Goal: Information Seeking & Learning: Find specific fact

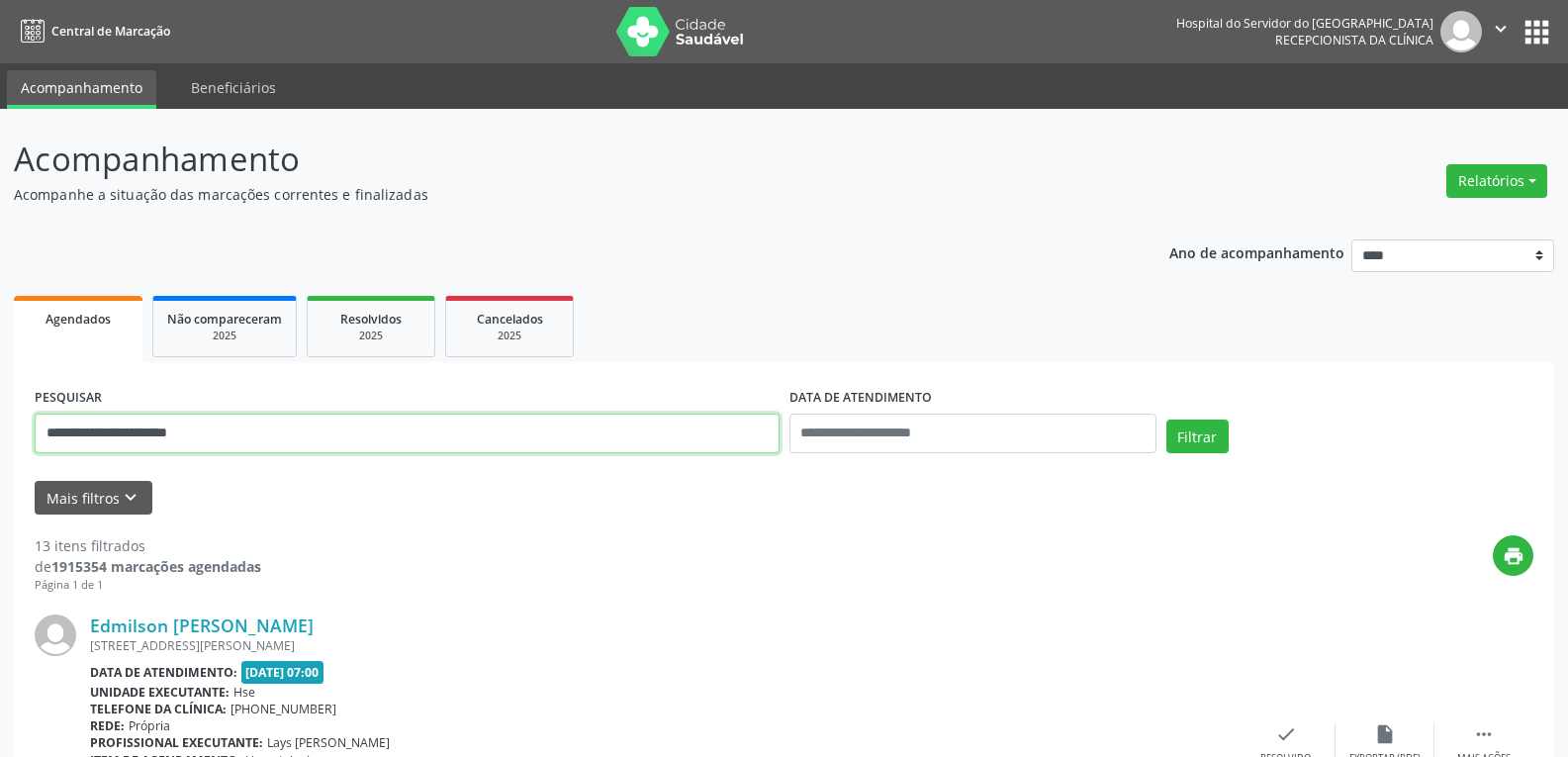
drag, startPoint x: 236, startPoint y: 441, endPoint x: 0, endPoint y: 412, distance: 237.8
type input "**********"
click at [1166, 420] on button "Filtrar" at bounding box center [1197, 437] width 62 height 34
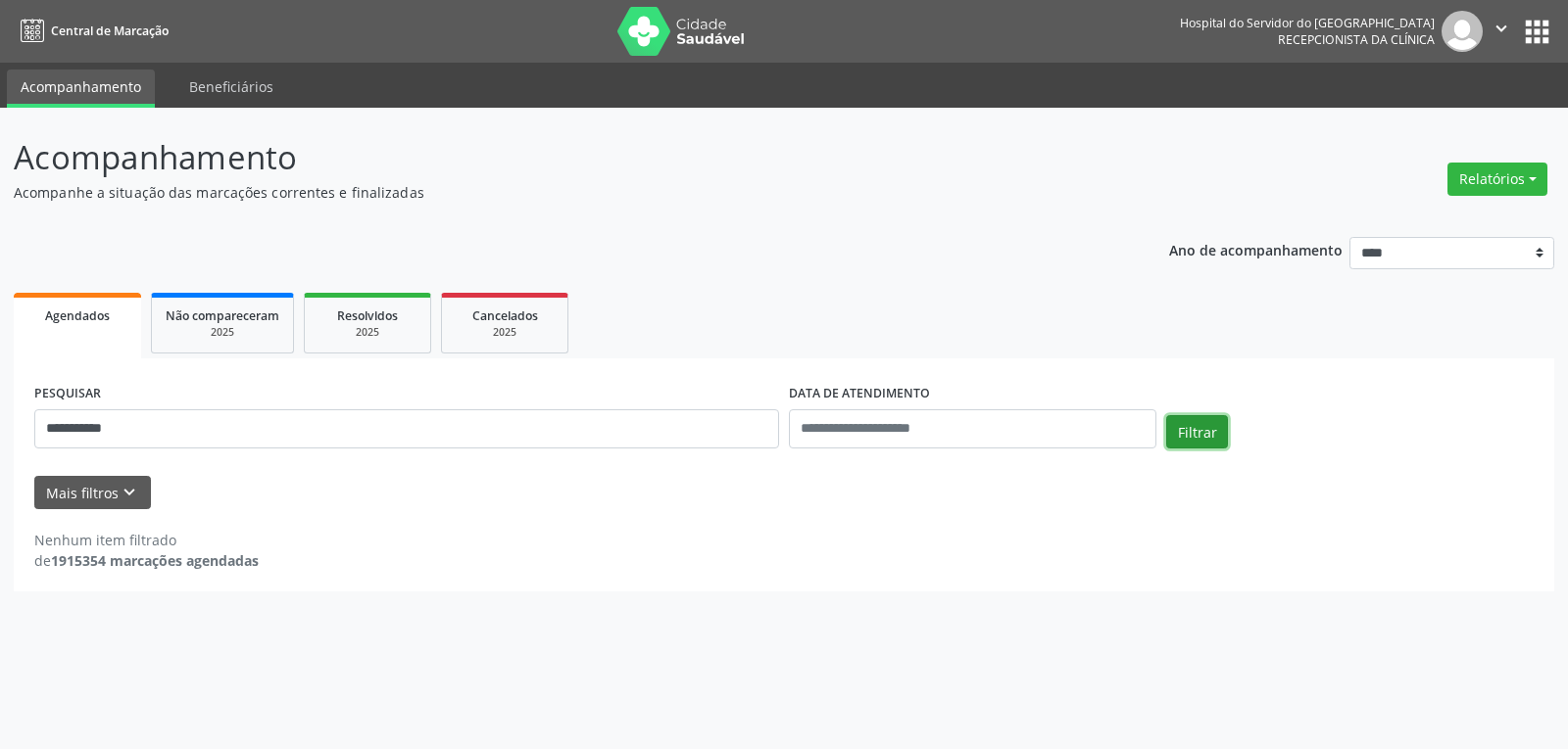
click at [1201, 433] on button "Filtrar" at bounding box center [1197, 432] width 61 height 34
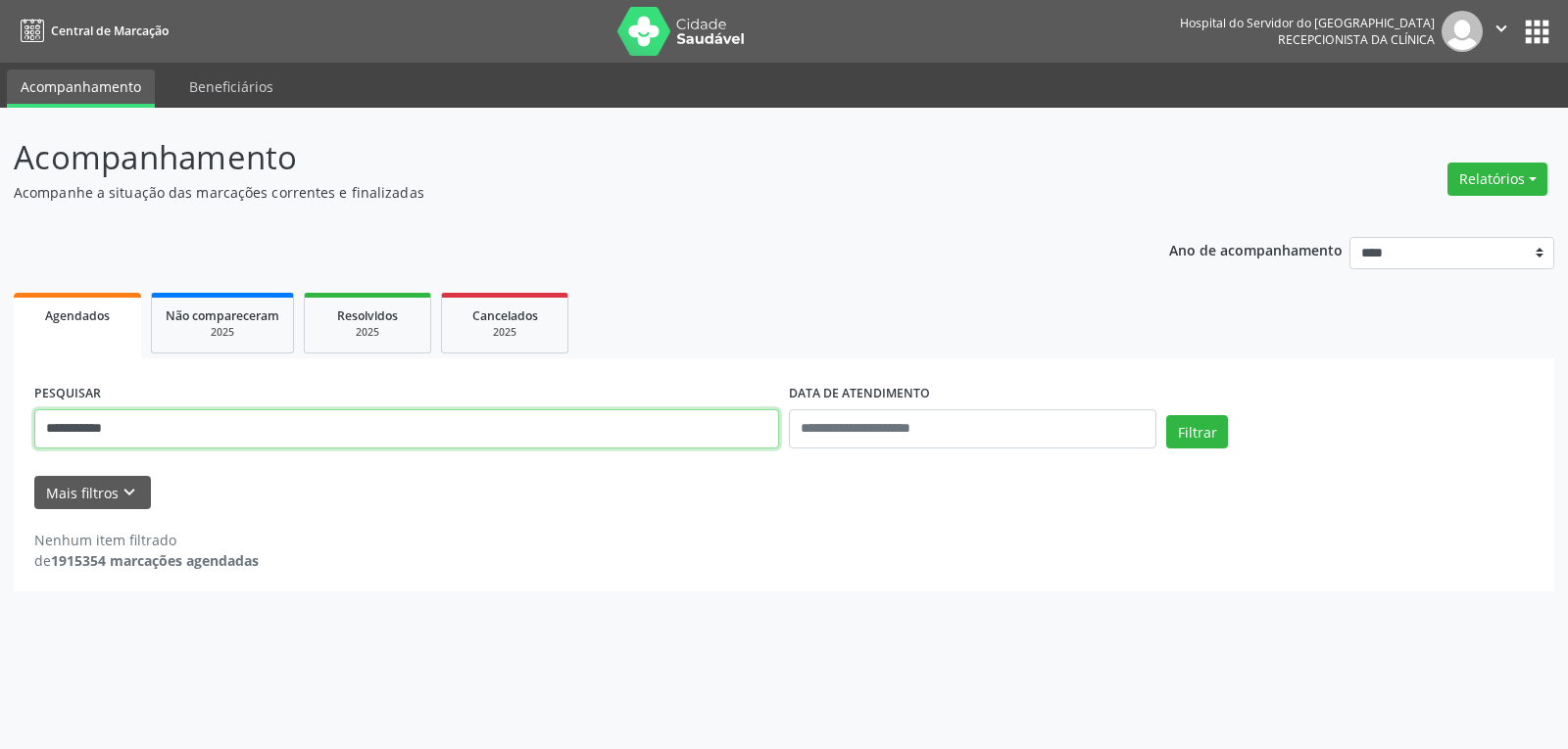
drag, startPoint x: 200, startPoint y: 428, endPoint x: 0, endPoint y: 409, distance: 200.9
click at [0, 409] on div "**********" at bounding box center [784, 428] width 1568 height 641
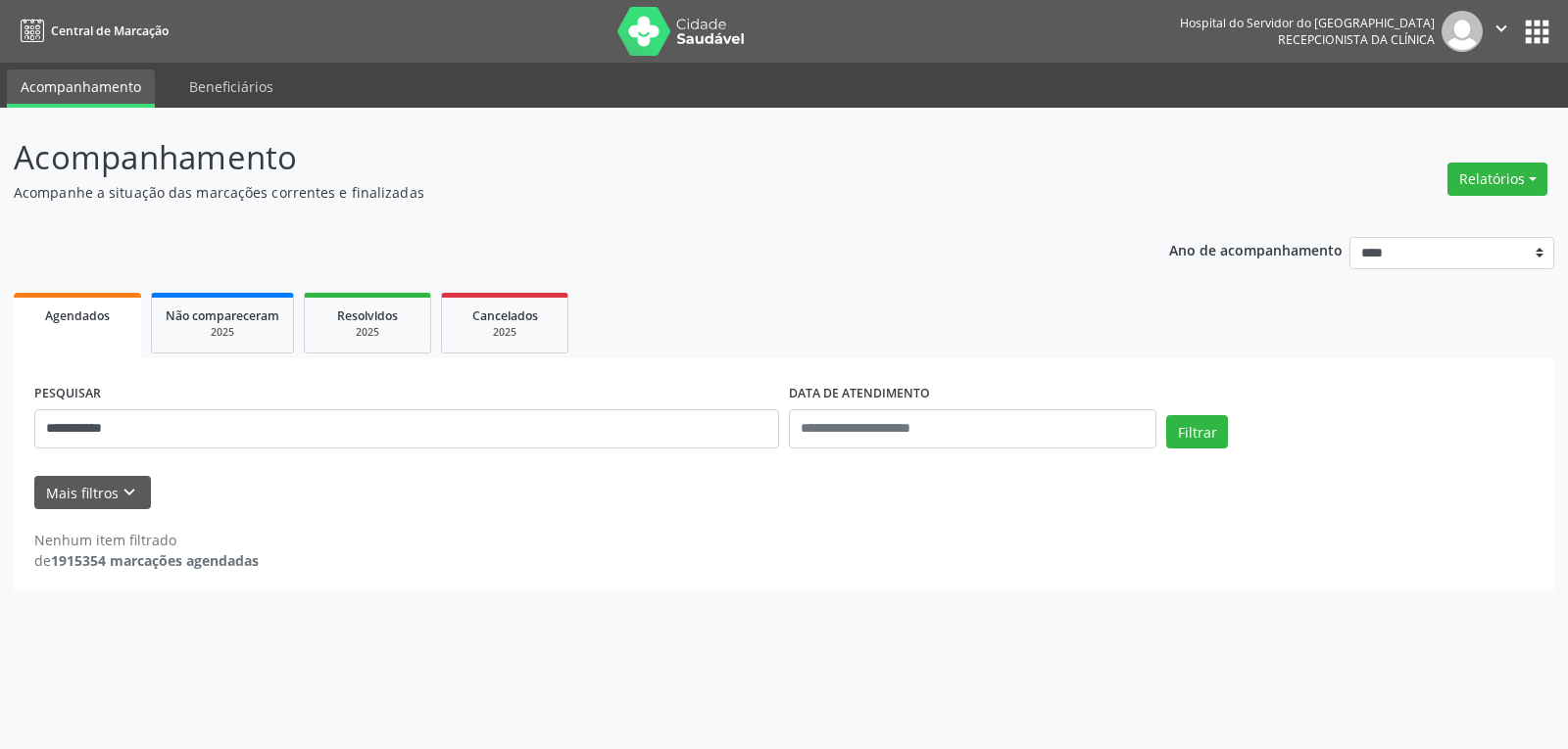
click at [679, 32] on img at bounding box center [681, 32] width 128 height 49
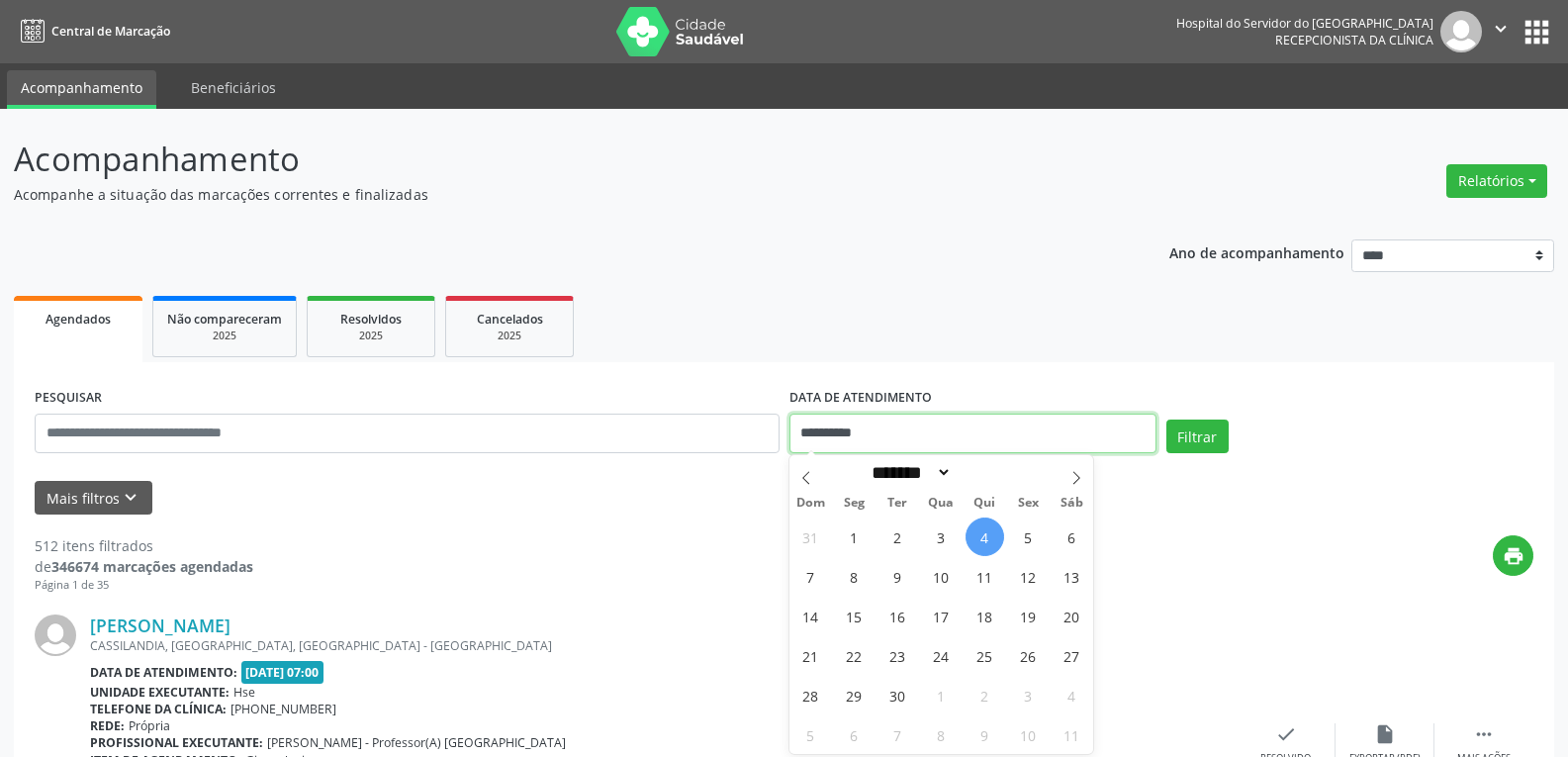
drag, startPoint x: 906, startPoint y: 445, endPoint x: 637, endPoint y: 428, distance: 269.5
click at [637, 428] on div "**********" at bounding box center [784, 425] width 1509 height 84
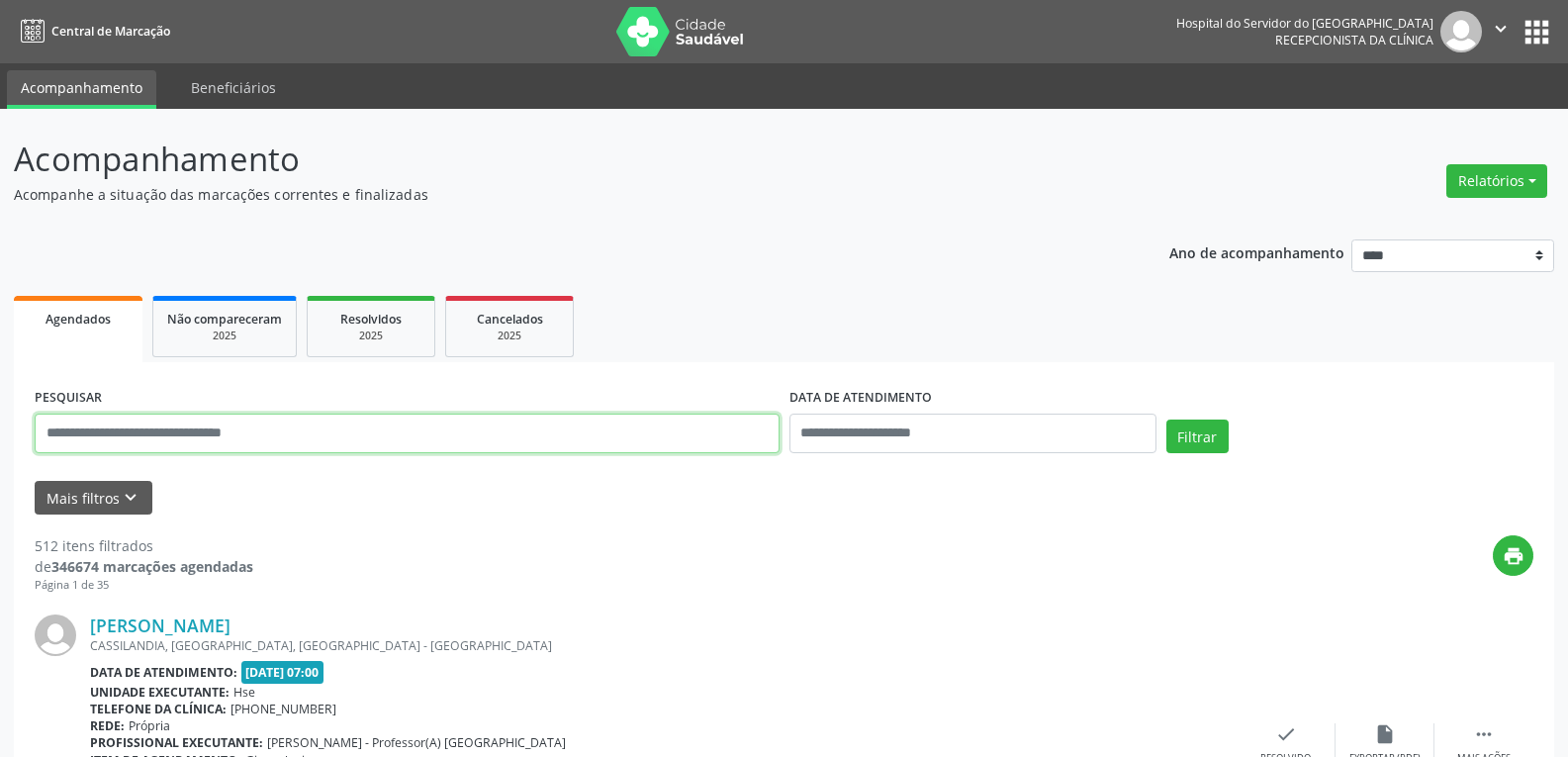
click at [432, 436] on input "text" at bounding box center [407, 434] width 745 height 40
paste input "**********"
click at [1166, 420] on button "Filtrar" at bounding box center [1197, 437] width 62 height 34
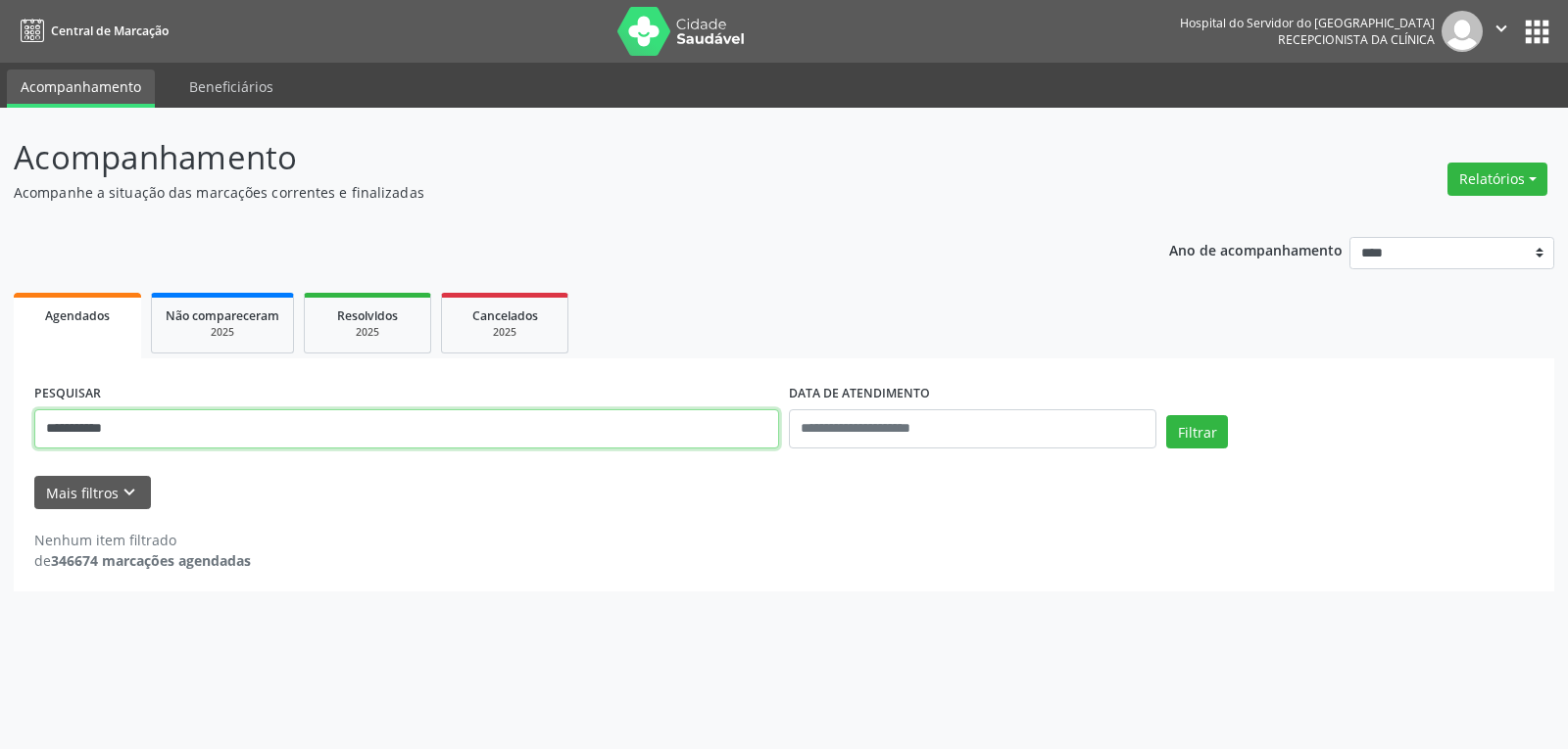
drag, startPoint x: 159, startPoint y: 426, endPoint x: 0, endPoint y: 385, distance: 164.2
click at [0, 385] on div "**********" at bounding box center [784, 428] width 1568 height 641
click at [1166, 416] on button "Filtrar" at bounding box center [1197, 432] width 61 height 34
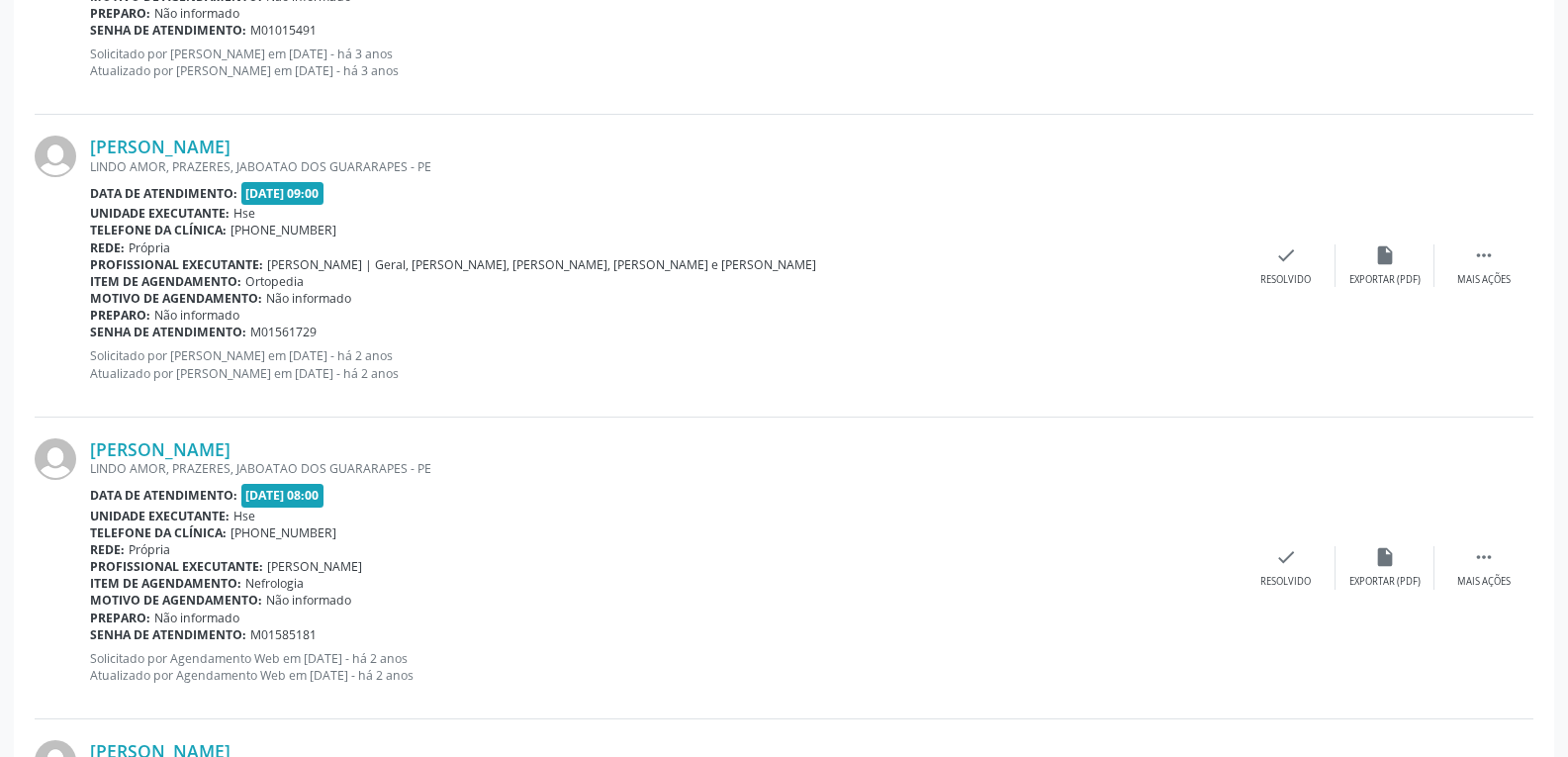
scroll to position [1970, 0]
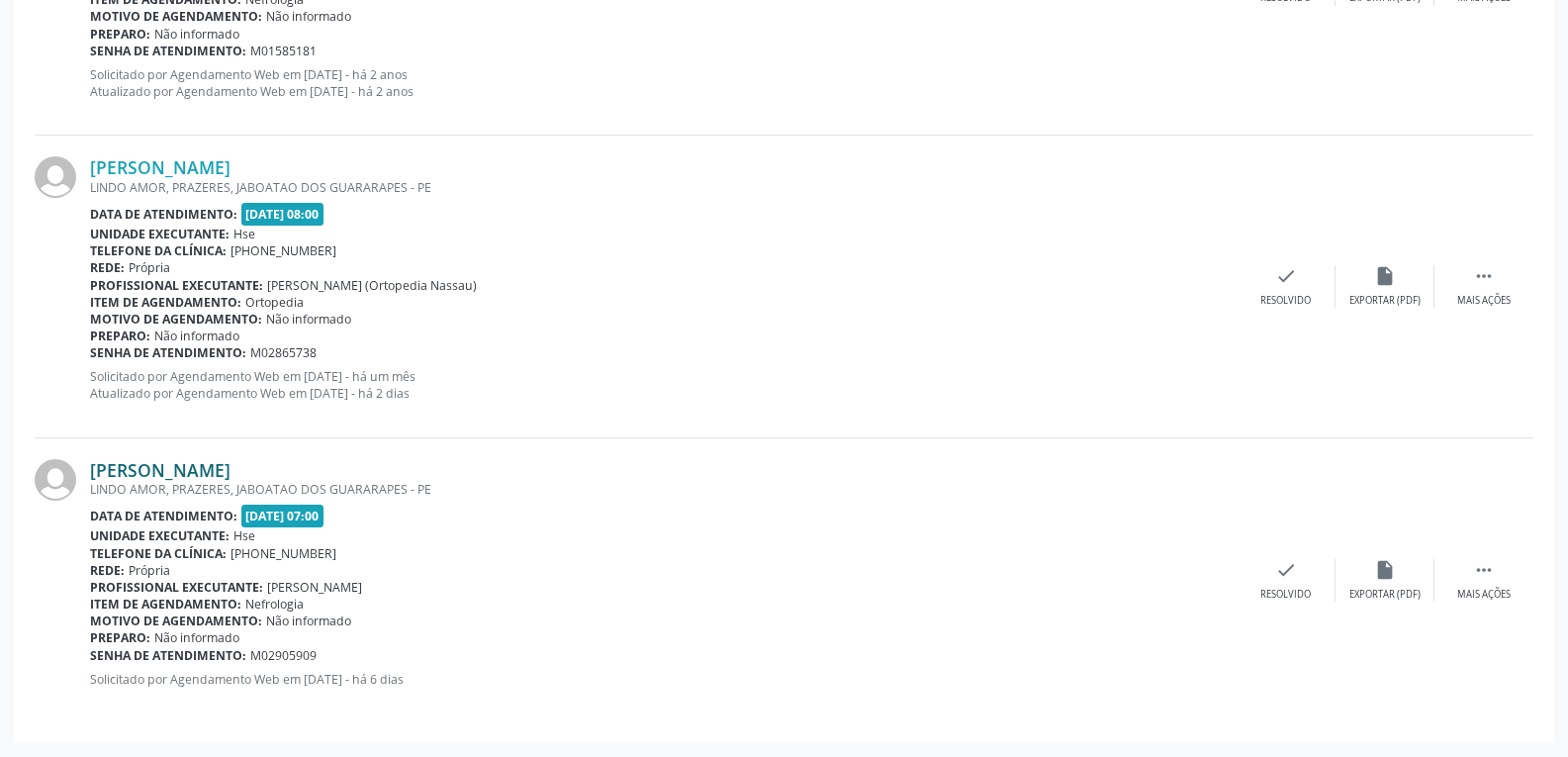
click at [231, 479] on link "[PERSON_NAME]" at bounding box center [160, 470] width 141 height 22
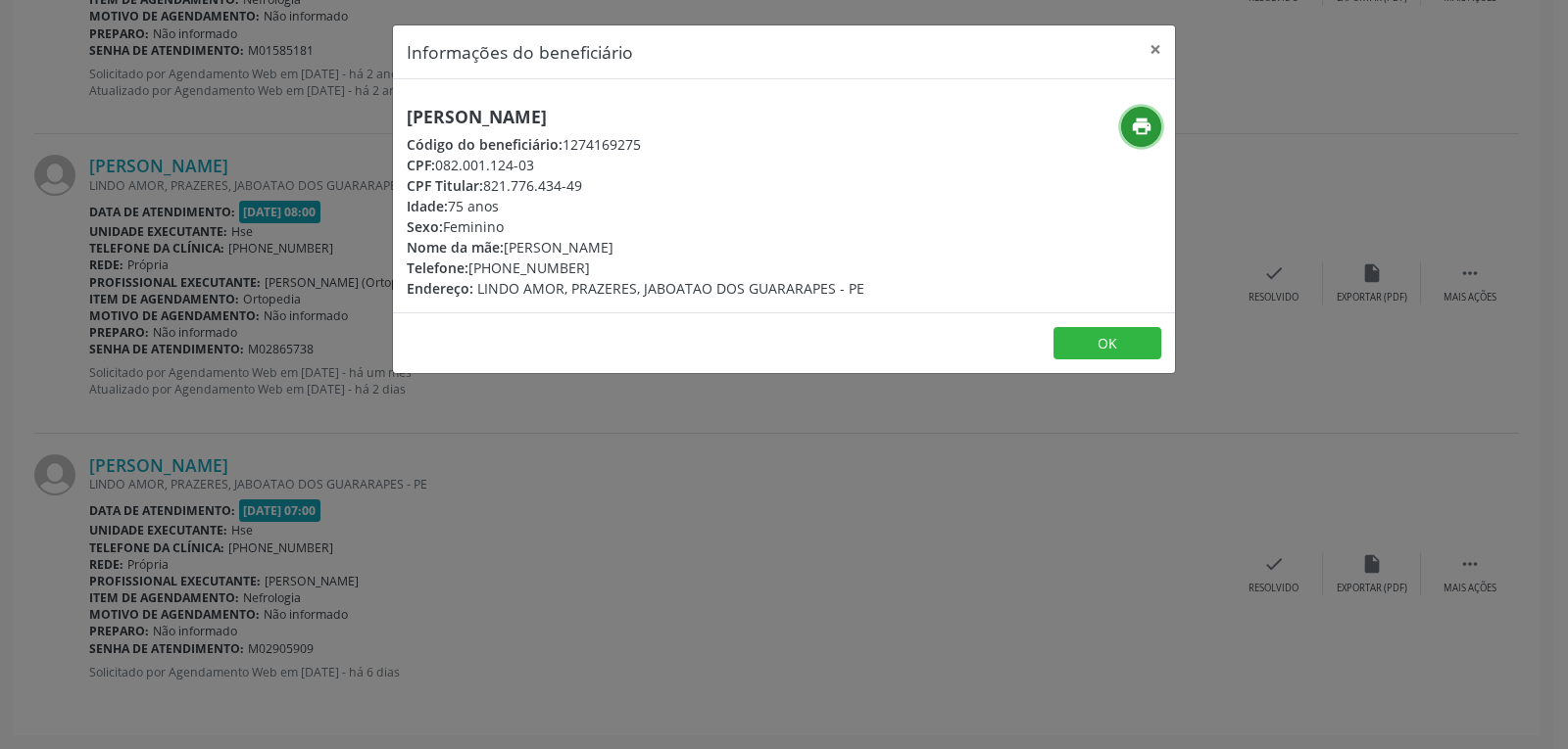
click at [1148, 128] on icon "print" at bounding box center [1141, 127] width 22 height 22
drag, startPoint x: 486, startPoint y: 182, endPoint x: 603, endPoint y: 187, distance: 117.1
click at [603, 187] on div "CPF Titular: 821.776.434-49" at bounding box center [636, 185] width 457 height 21
copy div "821.776.434-49"
drag, startPoint x: 499, startPoint y: 268, endPoint x: 581, endPoint y: 268, distance: 82.0
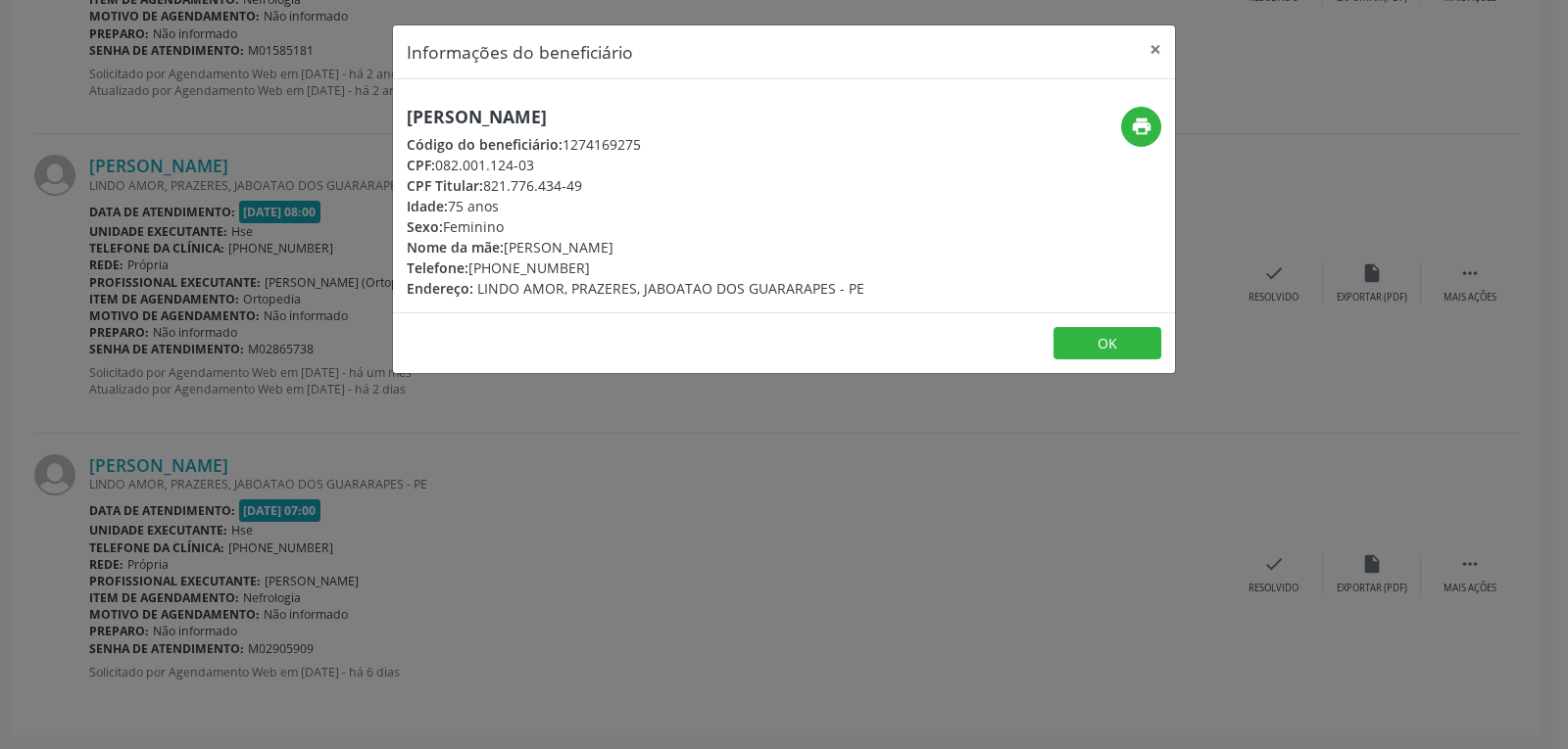
click at [581, 268] on div "Telefone: [PHONE_NUMBER]" at bounding box center [636, 267] width 457 height 21
copy div "98897-0388"
click at [1154, 49] on button "×" at bounding box center [1155, 49] width 40 height 48
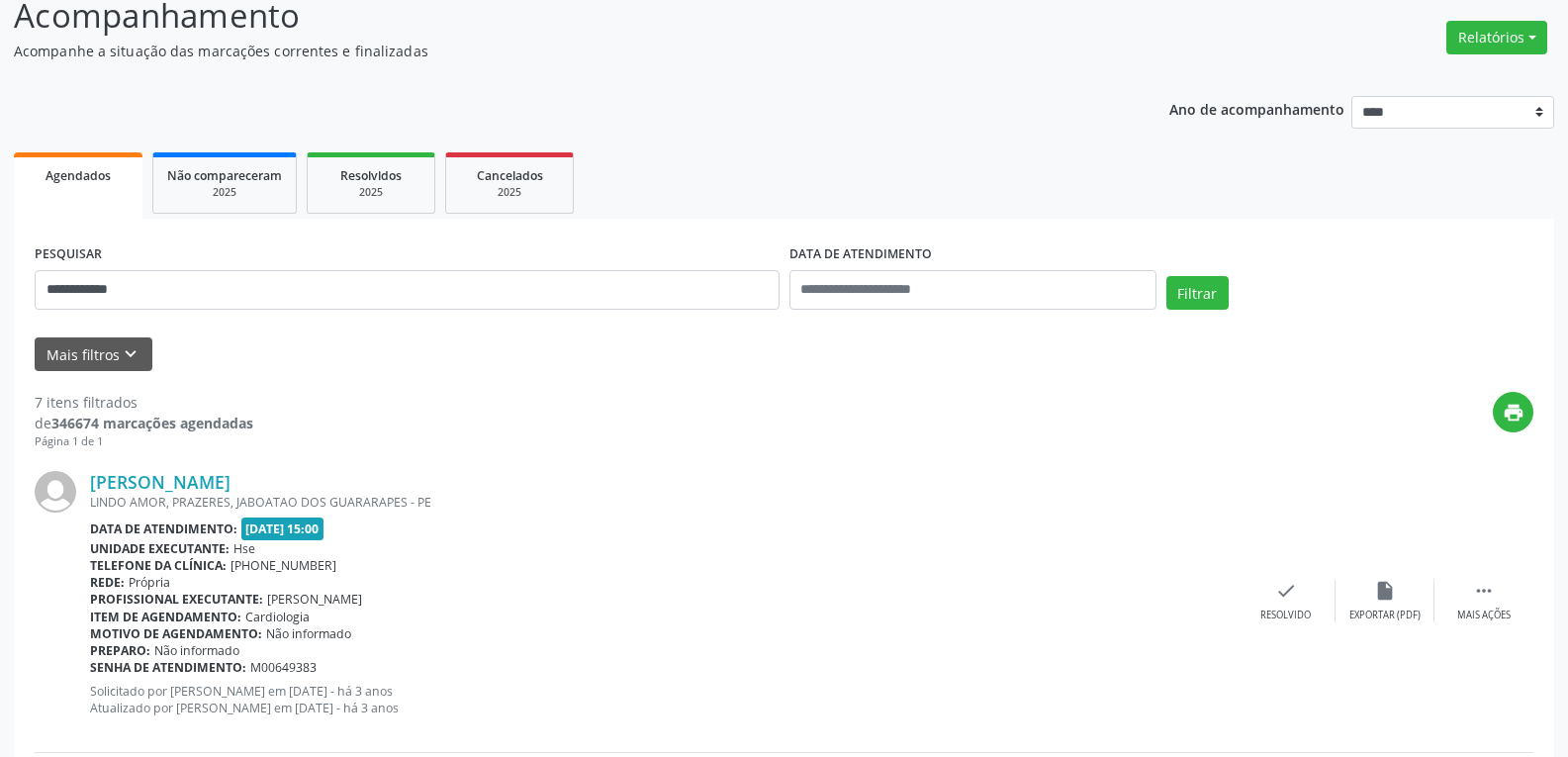
scroll to position [0, 0]
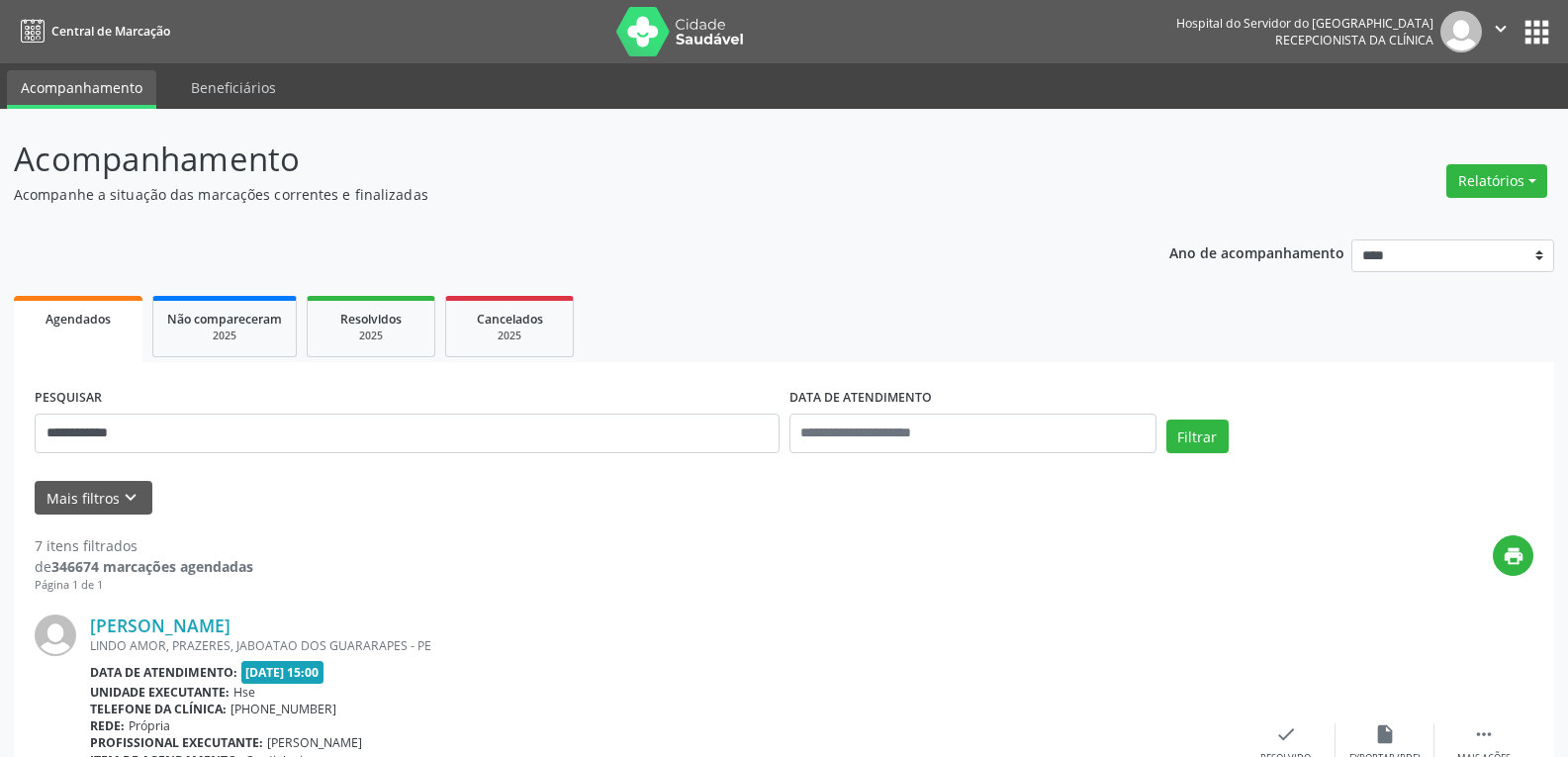
click at [810, 329] on ul "Agendados Não compareceram 2025 Resolvidos 2025 Cancelados 2025" at bounding box center [784, 326] width 1540 height 71
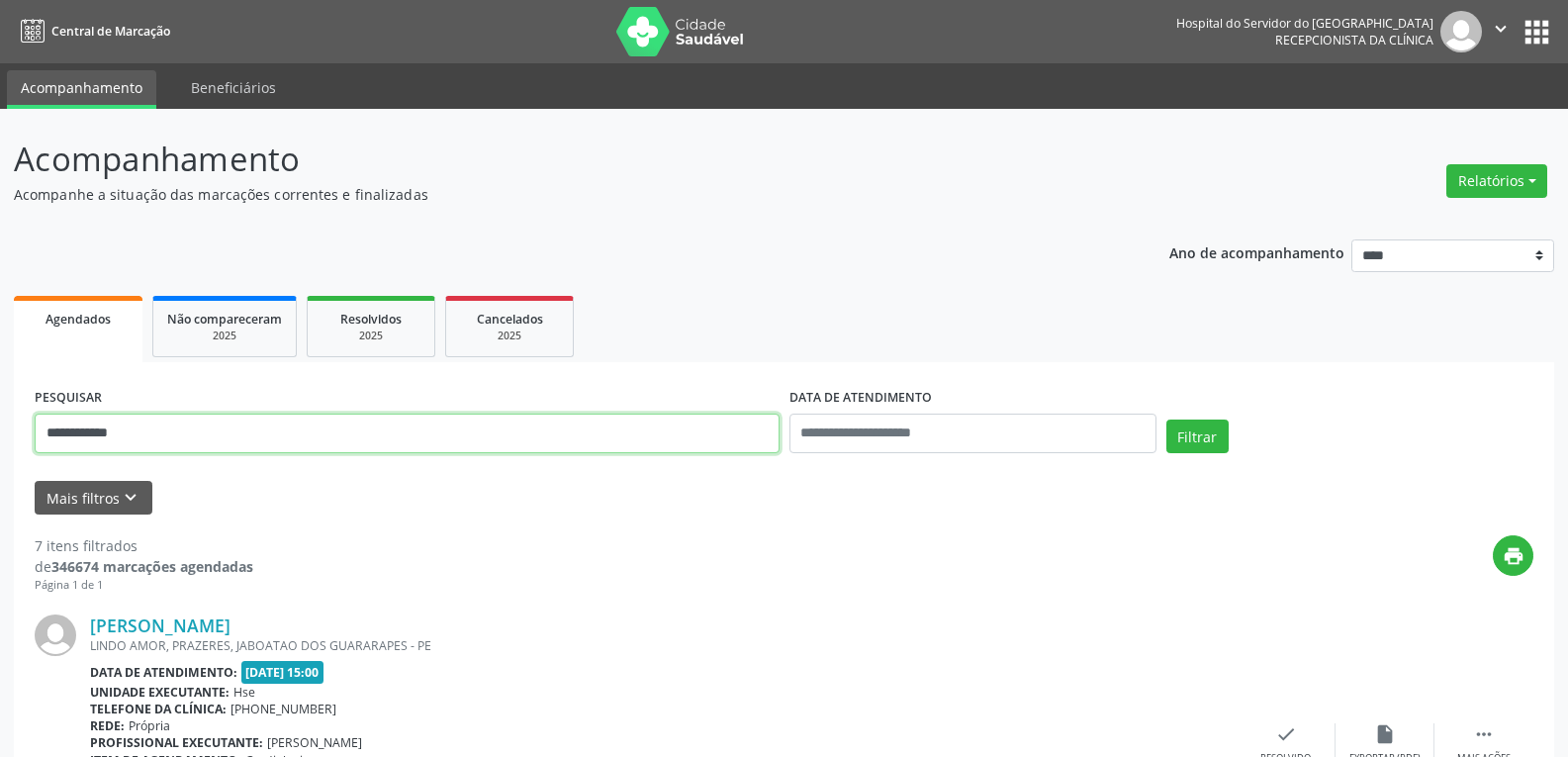
drag, startPoint x: 219, startPoint y: 434, endPoint x: 0, endPoint y: 409, distance: 220.4
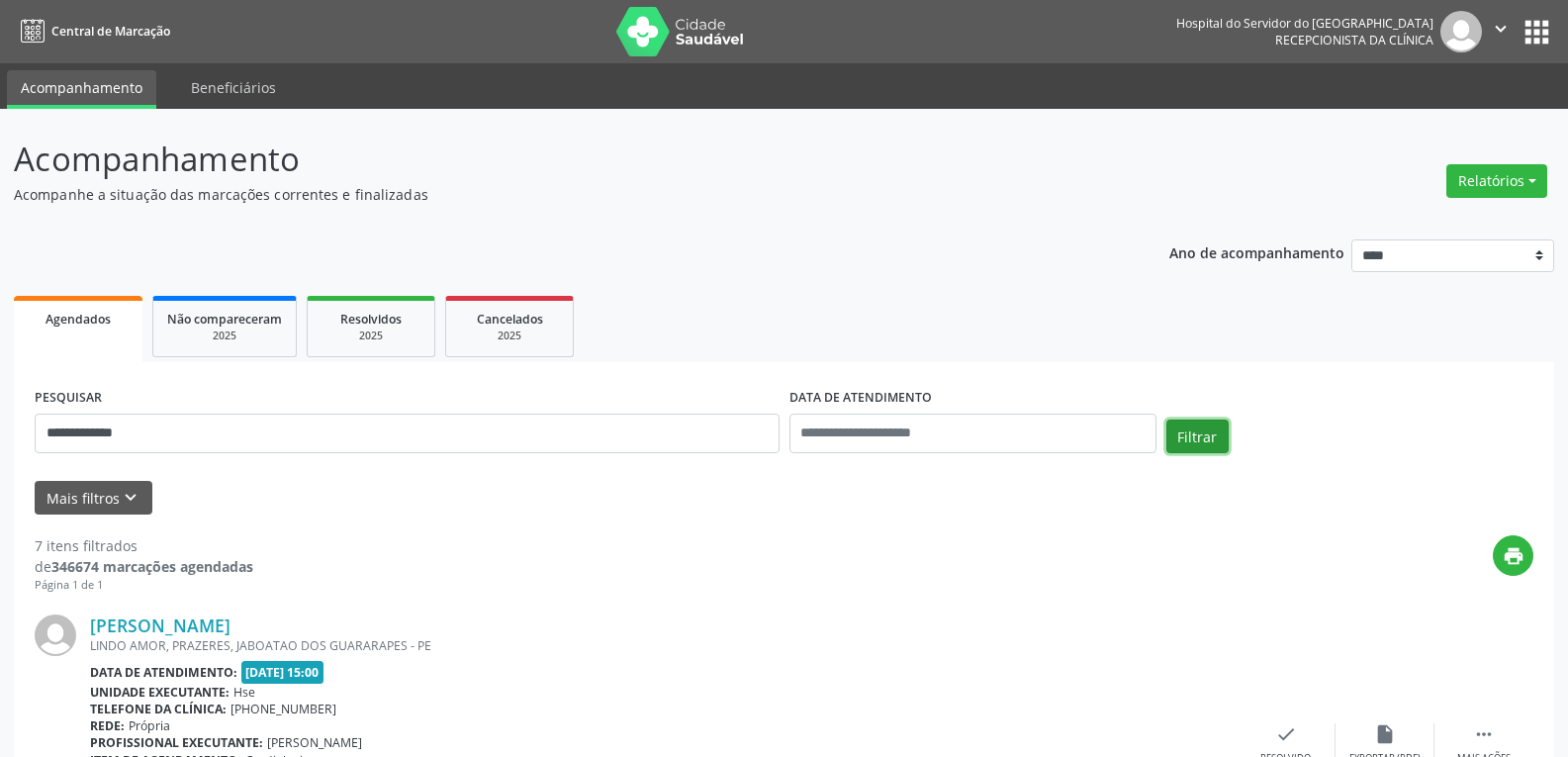
click at [1189, 432] on button "Filtrar" at bounding box center [1197, 437] width 62 height 34
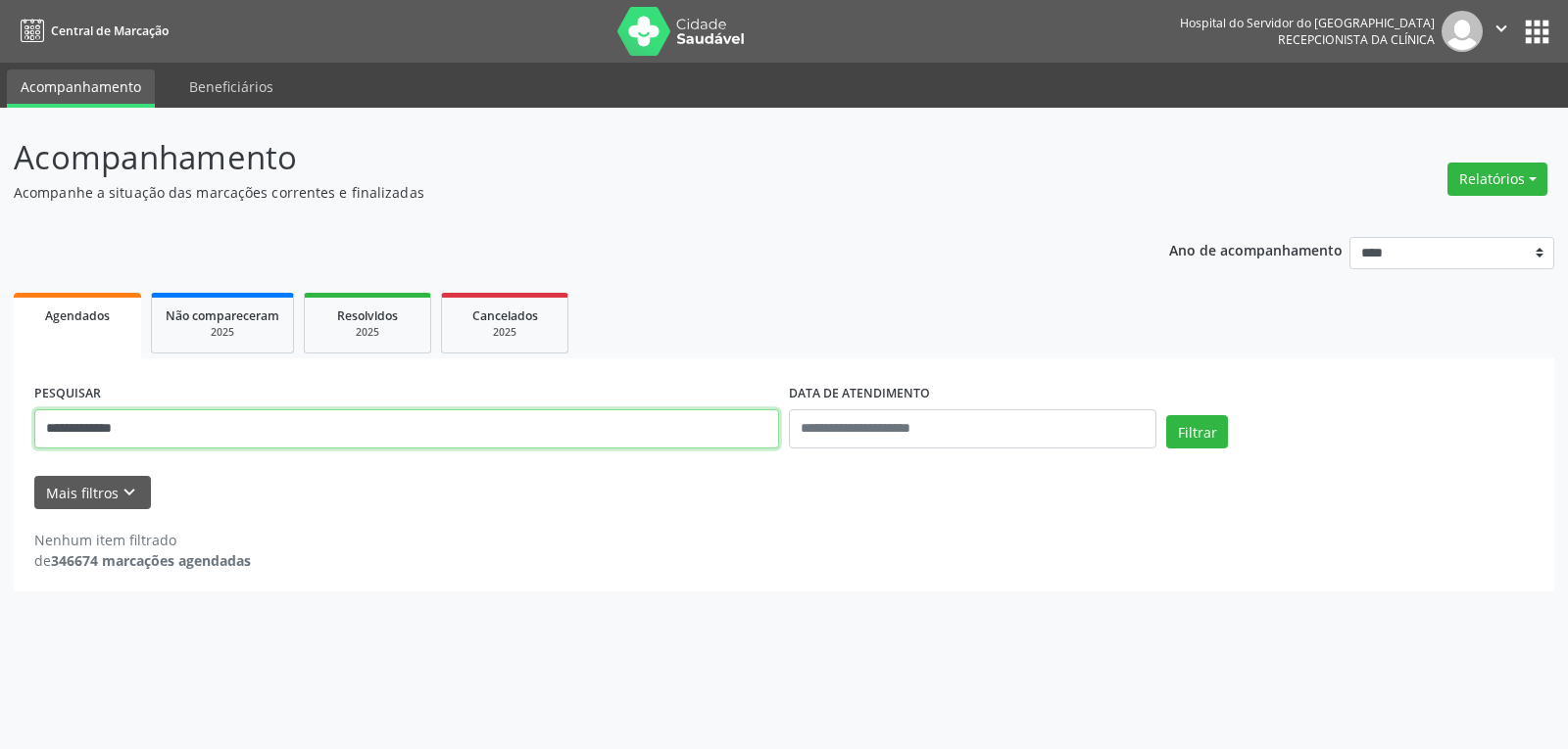
drag, startPoint x: 222, startPoint y: 430, endPoint x: 0, endPoint y: 430, distance: 222.0
click at [0, 430] on div "**********" at bounding box center [784, 428] width 1568 height 641
click at [1166, 416] on button "Filtrar" at bounding box center [1197, 432] width 61 height 34
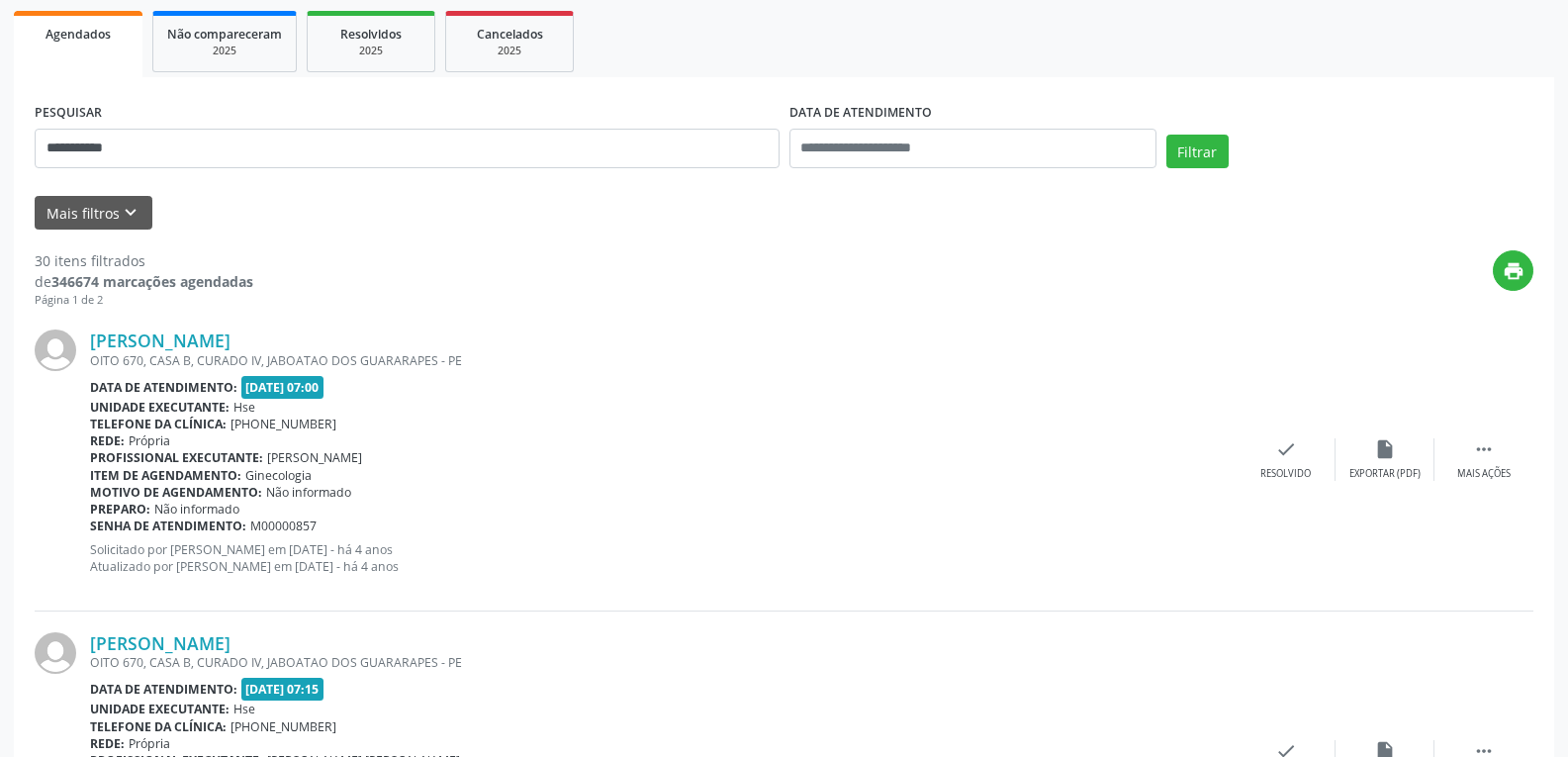
scroll to position [396, 0]
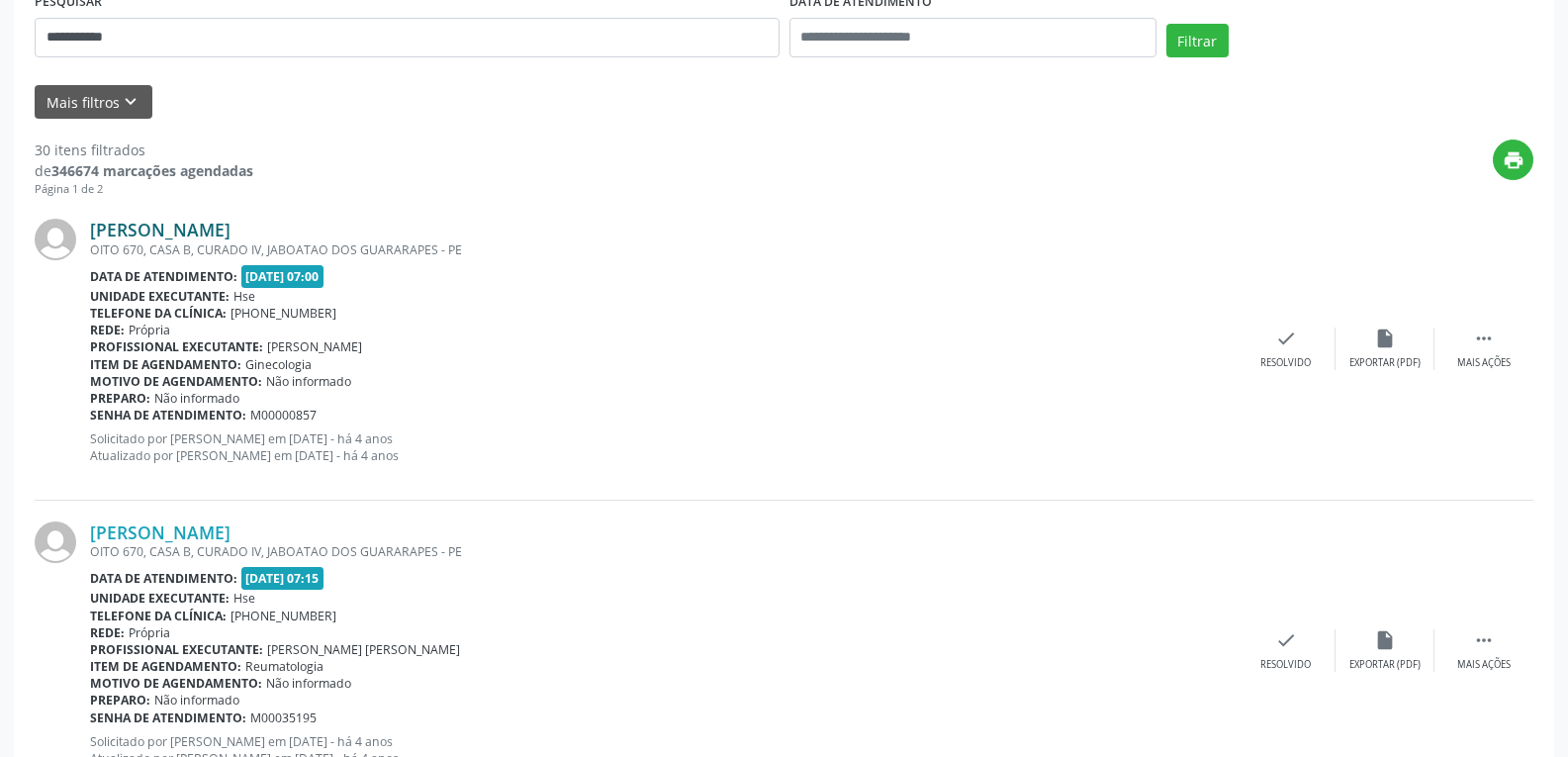
click at [165, 226] on link "[PERSON_NAME]" at bounding box center [160, 230] width 141 height 22
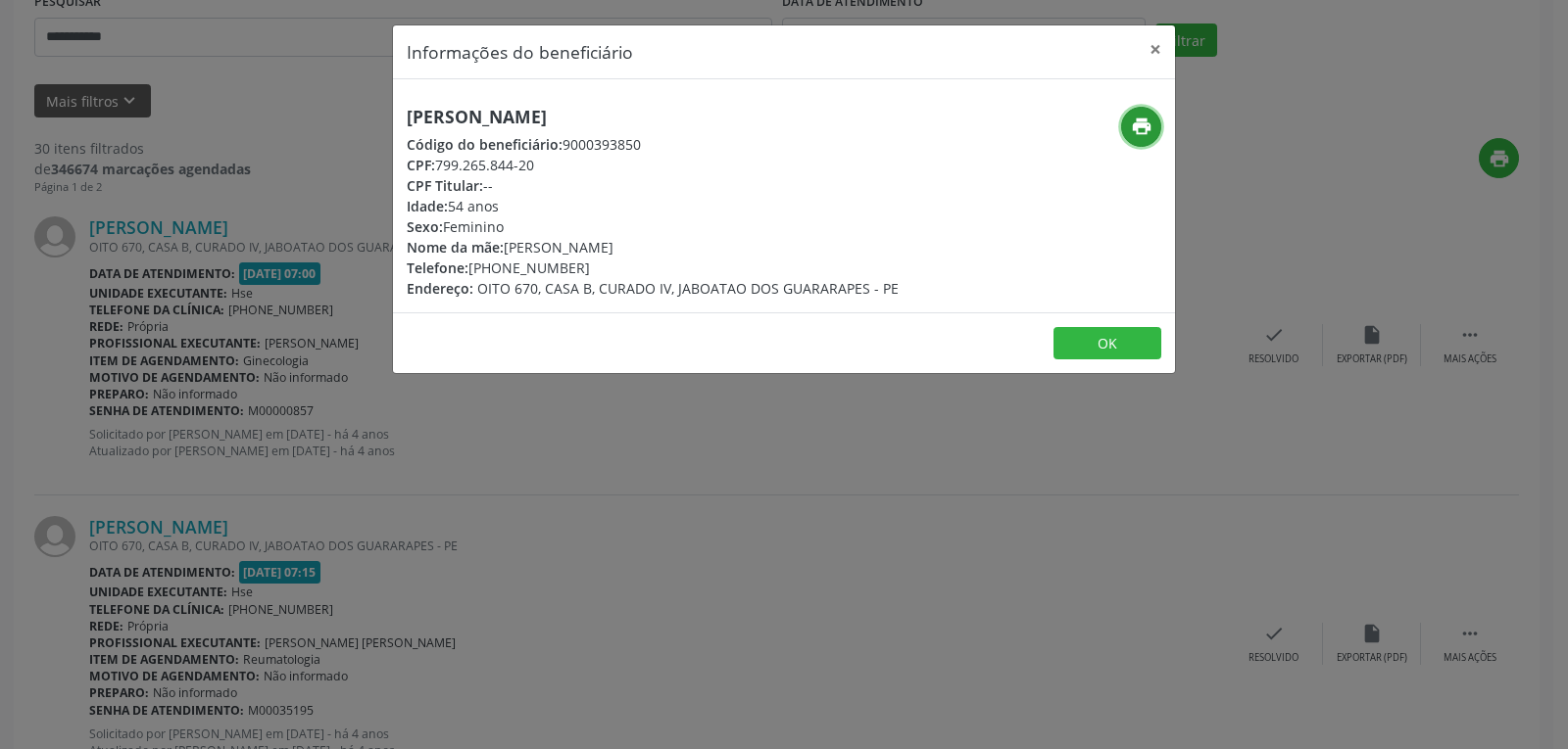
click at [1148, 125] on icon "print" at bounding box center [1141, 127] width 22 height 22
drag, startPoint x: 439, startPoint y: 164, endPoint x: 586, endPoint y: 164, distance: 147.0
click at [586, 164] on div "CPF: 799.265.844-20" at bounding box center [652, 164] width 492 height 21
copy div "799.265.844-20"
drag, startPoint x: 498, startPoint y: 269, endPoint x: 616, endPoint y: 268, distance: 118.0
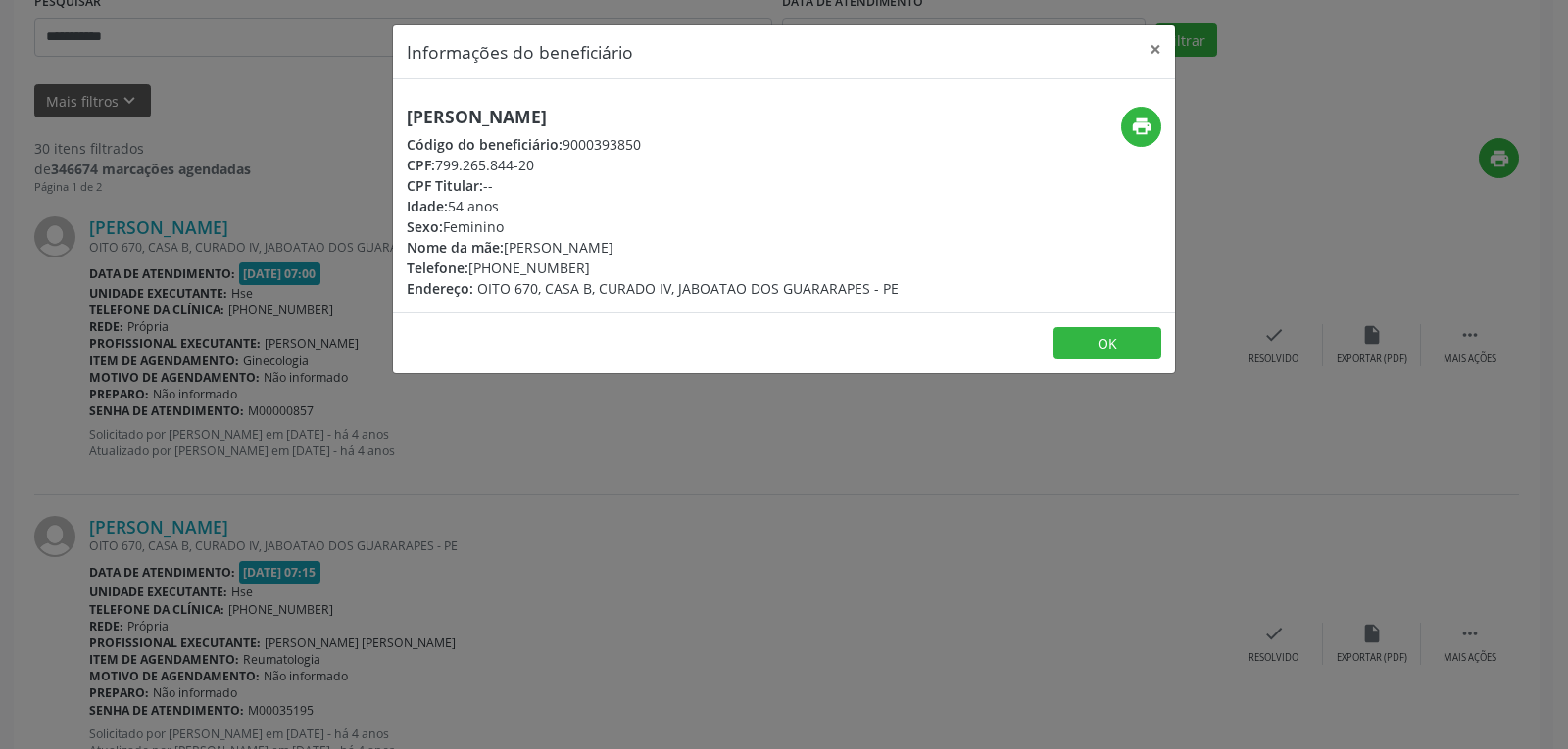
click at [616, 268] on div "Telefone: [PHONE_NUMBER]" at bounding box center [652, 267] width 492 height 21
copy div "99710-1091"
click at [1151, 49] on button "×" at bounding box center [1155, 49] width 40 height 48
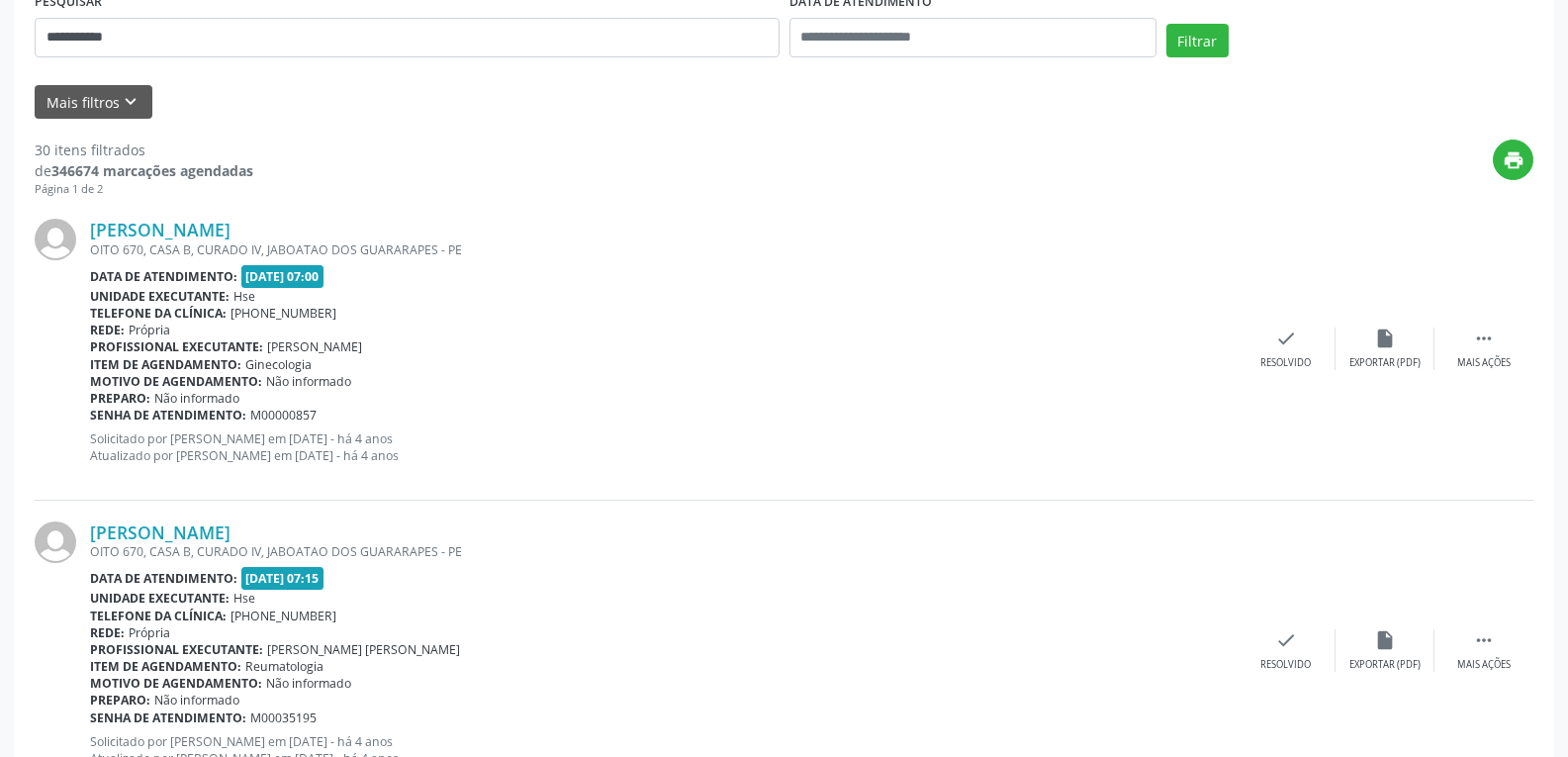
scroll to position [0, 0]
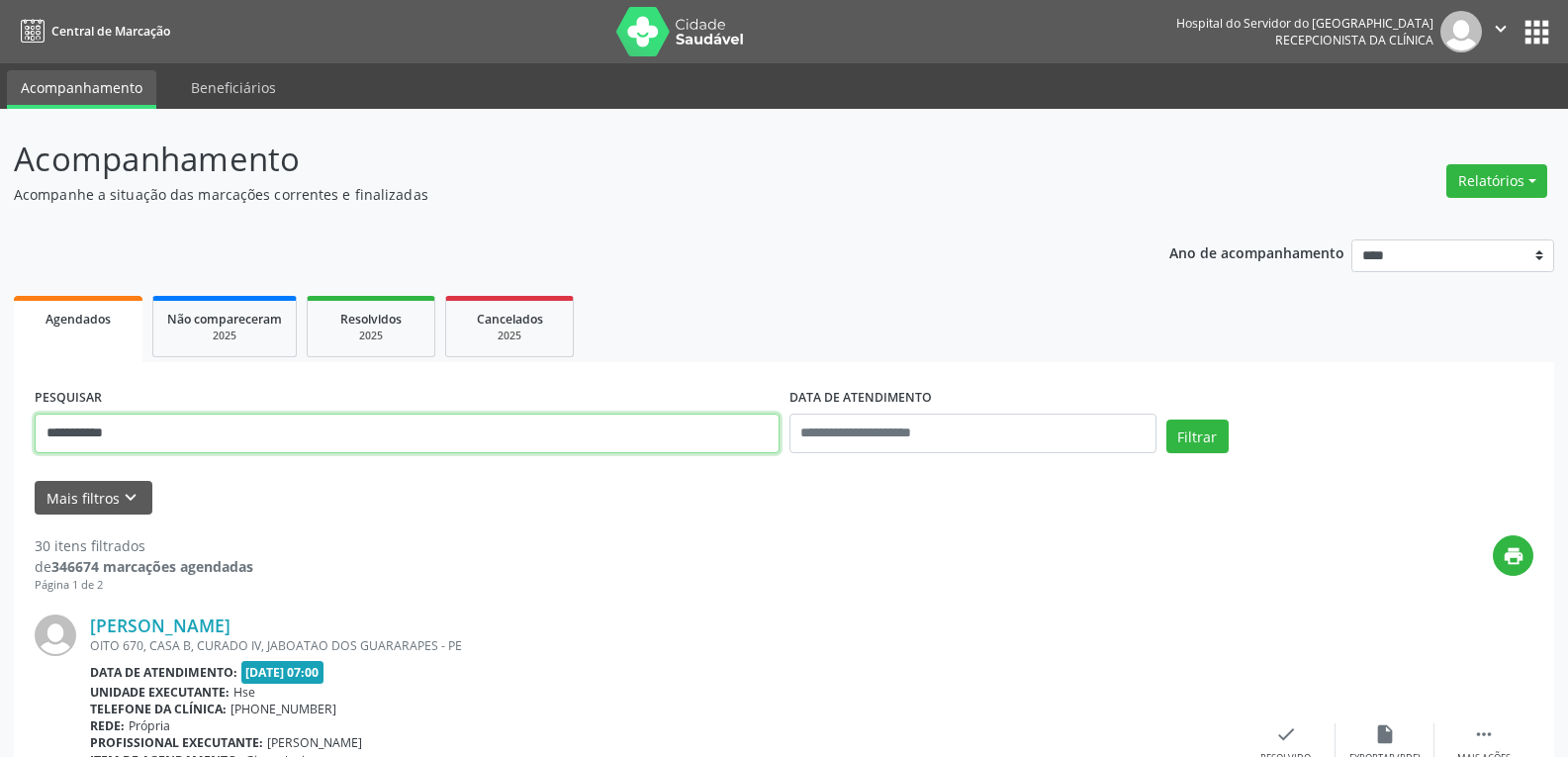
drag, startPoint x: 178, startPoint y: 424, endPoint x: 0, endPoint y: 433, distance: 178.2
type input "**********"
click at [1166, 420] on button "Filtrar" at bounding box center [1197, 437] width 62 height 34
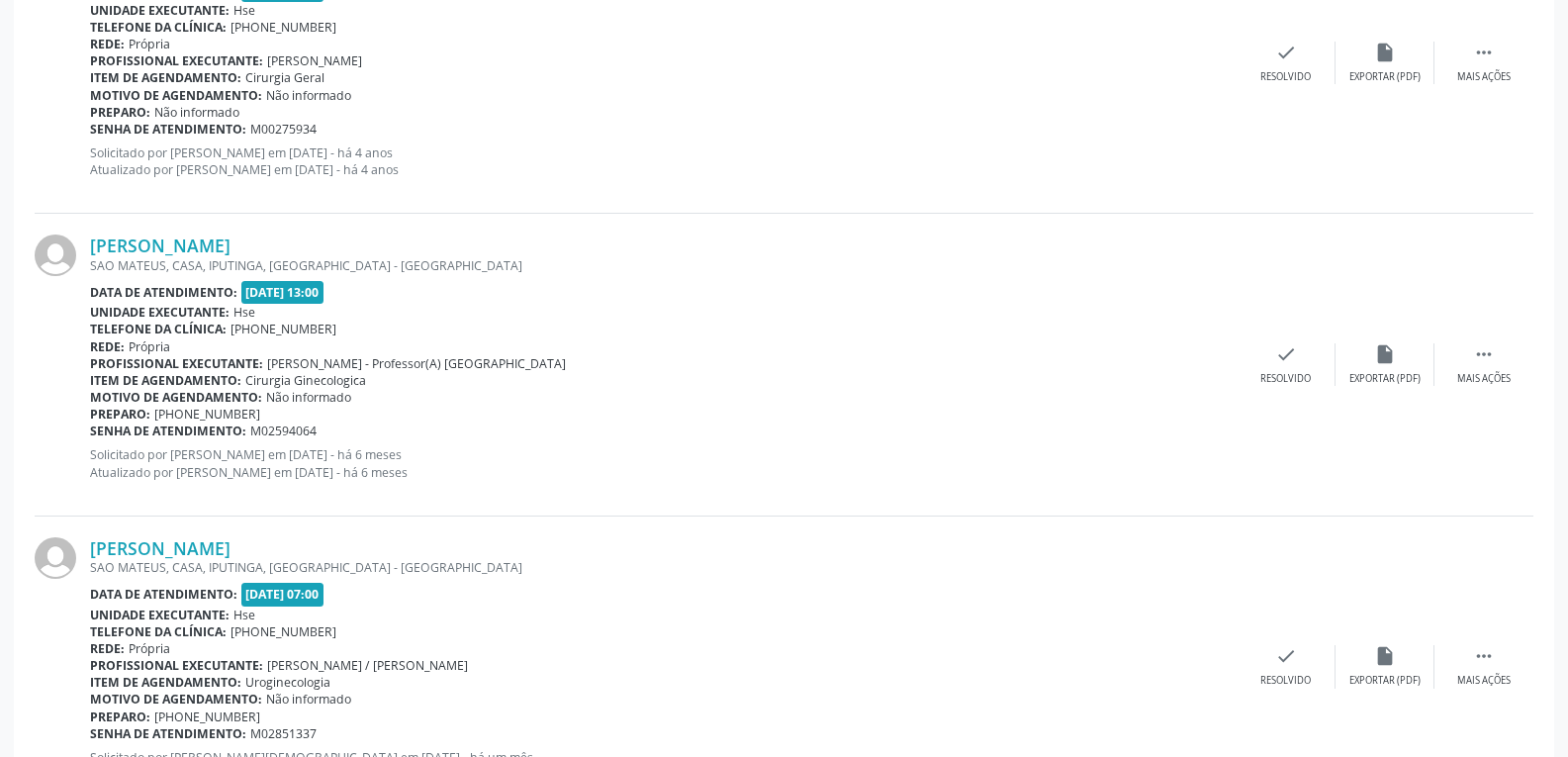
scroll to position [1382, 0]
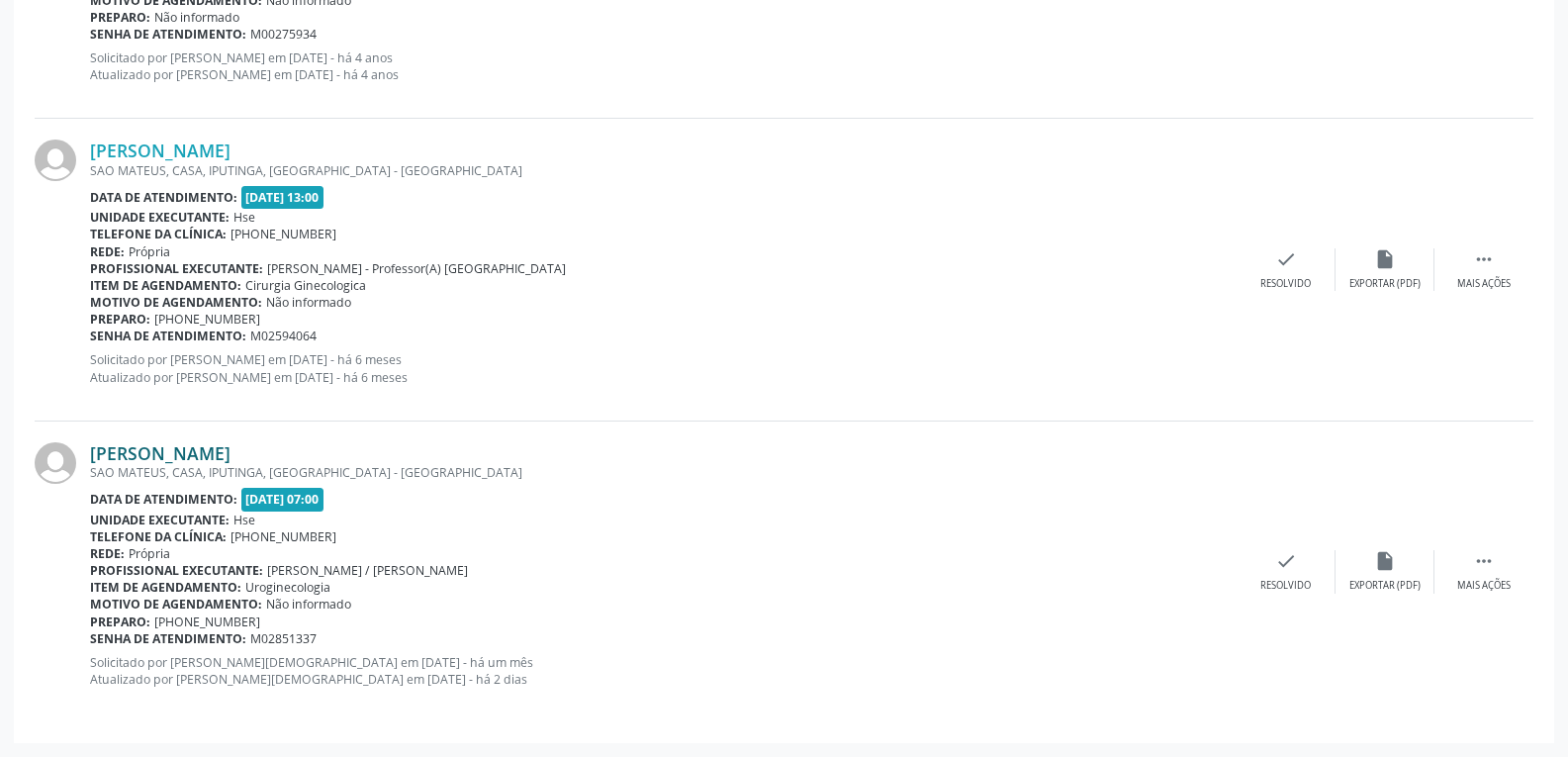
click at [202, 454] on link "[PERSON_NAME]" at bounding box center [160, 454] width 141 height 22
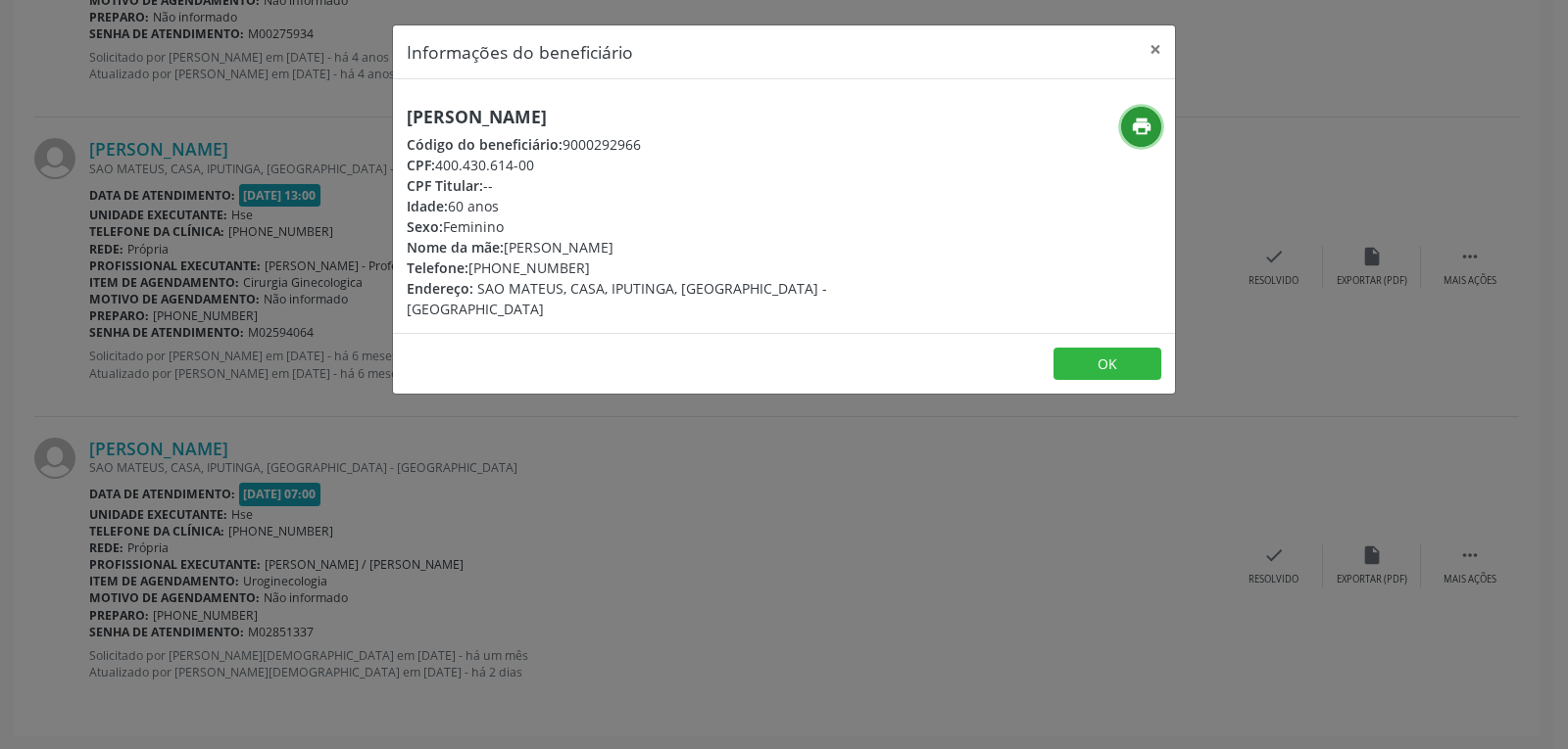
click at [1150, 139] on button "print" at bounding box center [1141, 127] width 41 height 41
drag, startPoint x: 437, startPoint y: 164, endPoint x: 575, endPoint y: 164, distance: 138.0
click at [575, 164] on div "CPF: 400.430.614-00" at bounding box center [653, 164] width 494 height 21
copy div "400.430.614-00"
drag, startPoint x: 499, startPoint y: 269, endPoint x: 603, endPoint y: 264, distance: 104.1
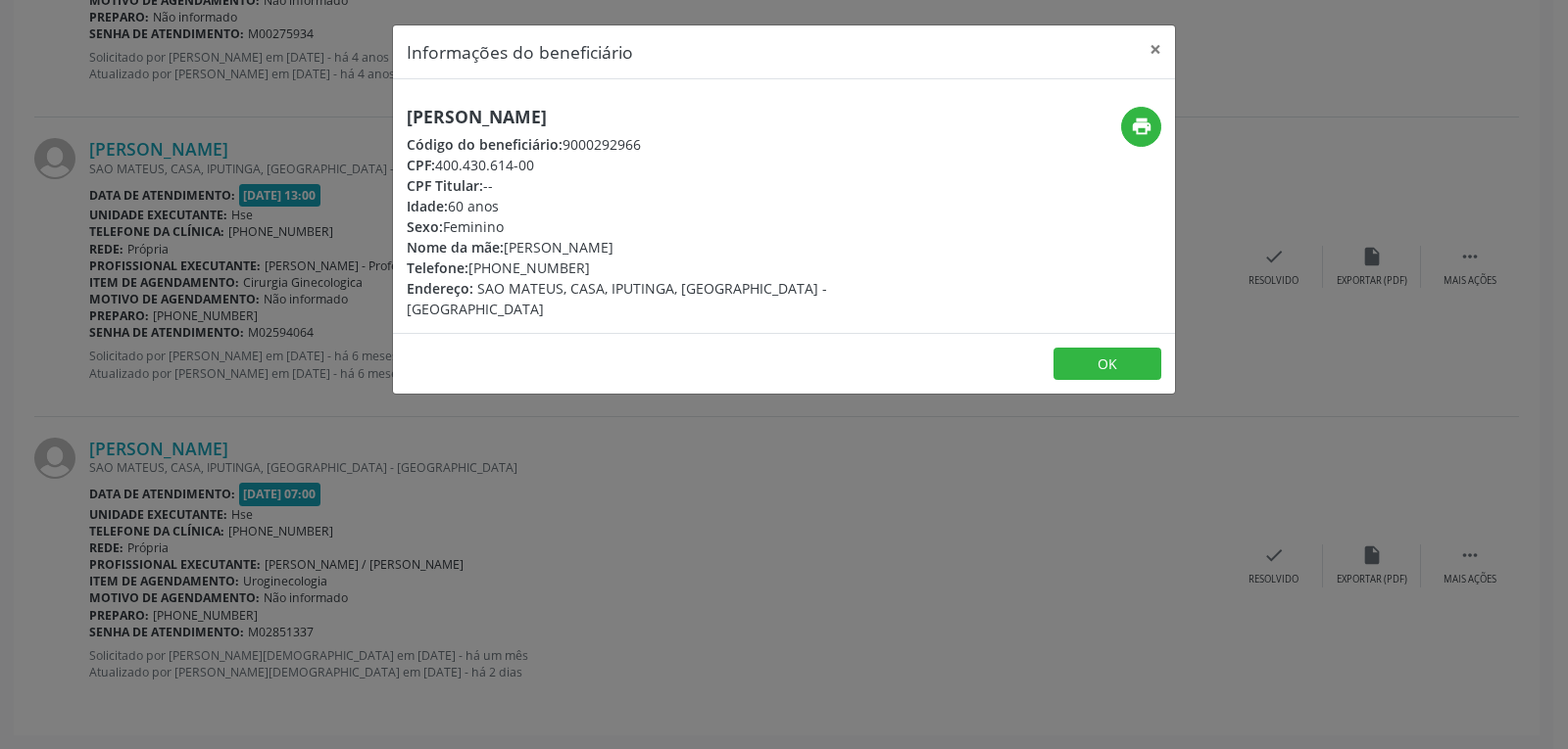
click at [603, 264] on div "Telefone: [PHONE_NUMBER]" at bounding box center [653, 267] width 494 height 21
copy div "99736-4991"
click at [1153, 45] on button "×" at bounding box center [1155, 49] width 40 height 48
